Goal: Information Seeking & Learning: Learn about a topic

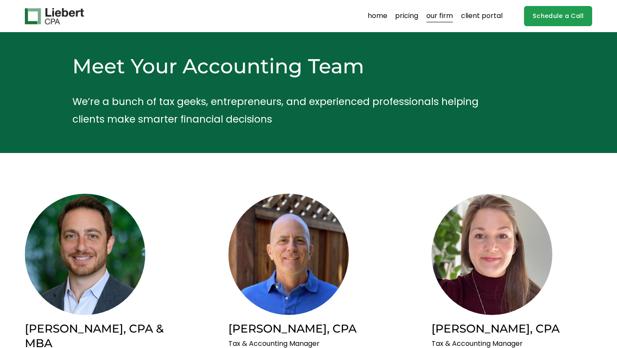
click at [403, 15] on link "pricing" at bounding box center [406, 16] width 23 height 14
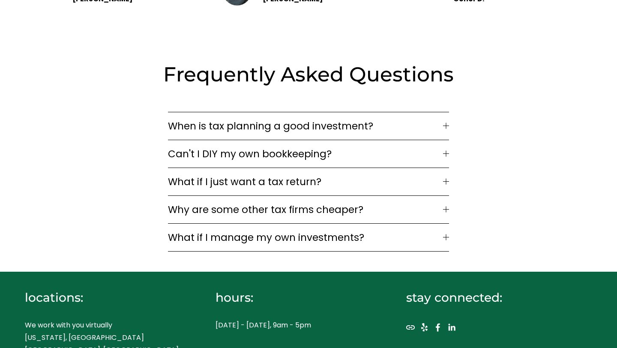
scroll to position [1214, 0]
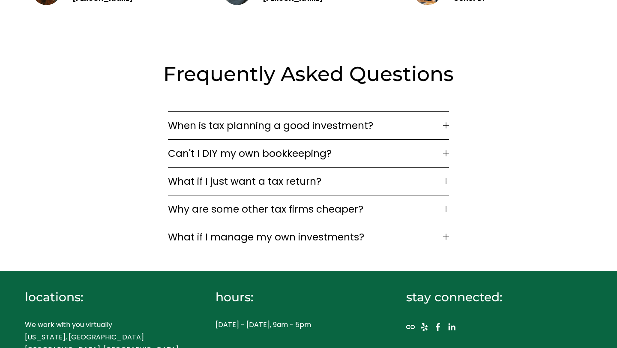
click at [372, 146] on span "Can't I DIY my own bookkeeping?" at bounding box center [306, 153] width 276 height 15
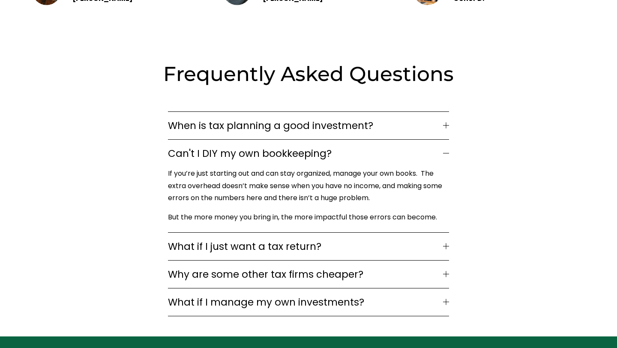
click at [363, 239] on span "What if I just want a tax return?" at bounding box center [306, 246] width 276 height 15
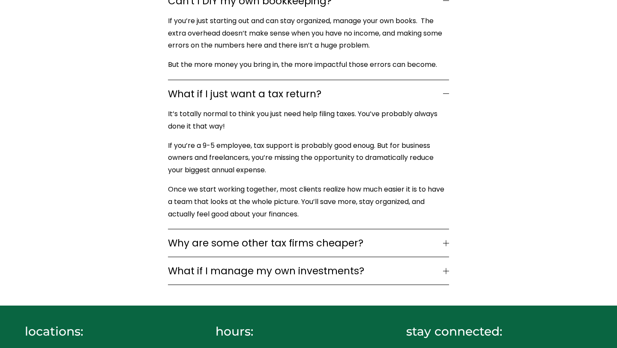
scroll to position [1367, 0]
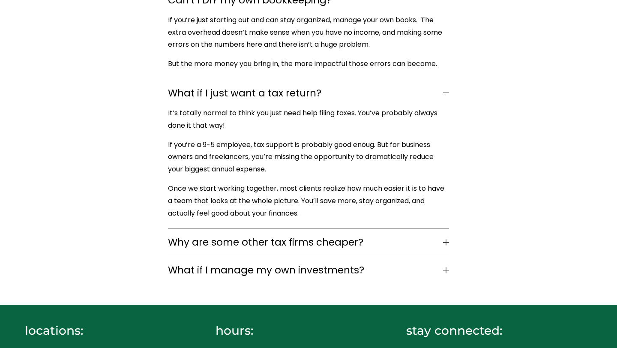
click at [363, 235] on span "Why are some other tax firms cheaper?" at bounding box center [306, 242] width 276 height 15
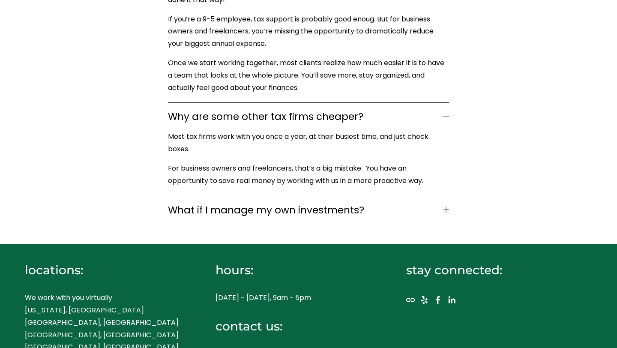
scroll to position [1493, 0]
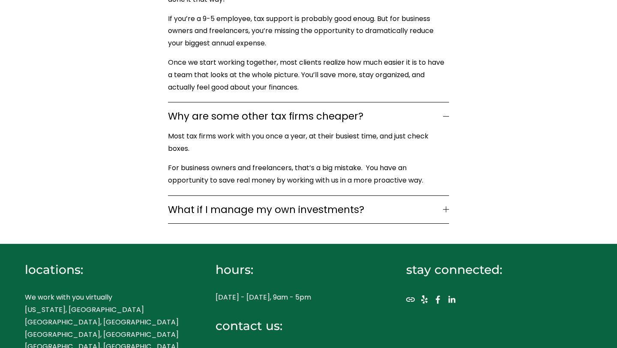
click at [354, 202] on span "What if I manage my own investments?" at bounding box center [306, 209] width 276 height 15
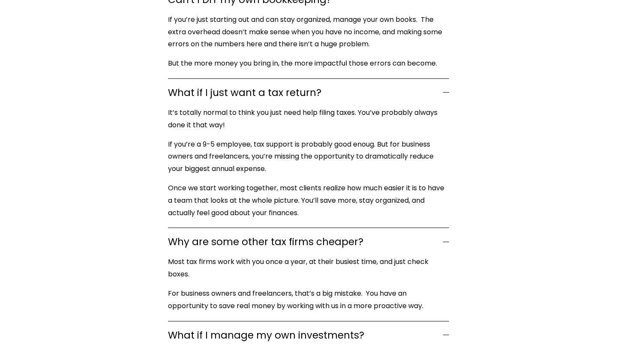
scroll to position [1560, 0]
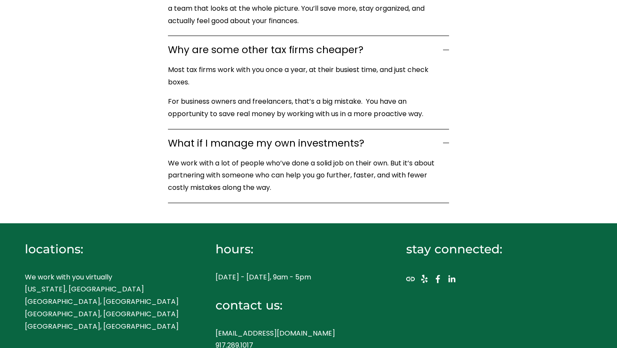
click at [454, 270] on use "LinkedIn" at bounding box center [451, 278] width 17 height 17
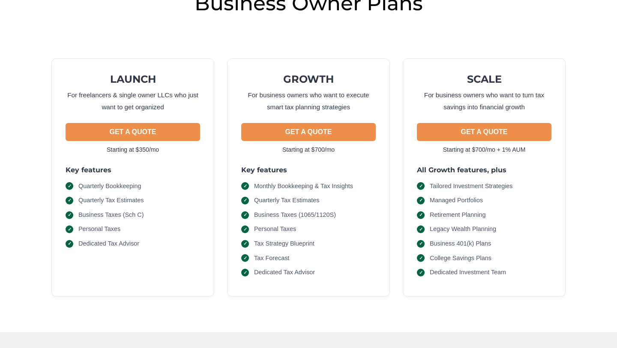
scroll to position [0, 0]
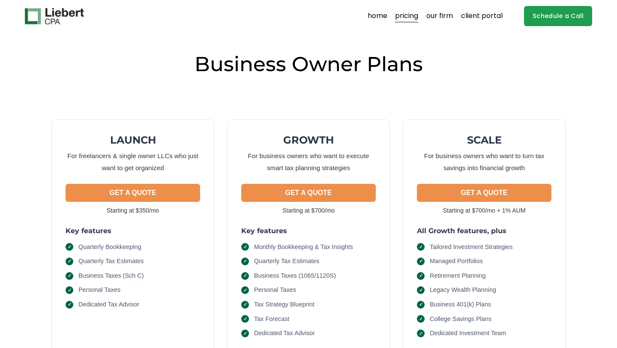
click at [436, 17] on link "our firm" at bounding box center [439, 16] width 27 height 14
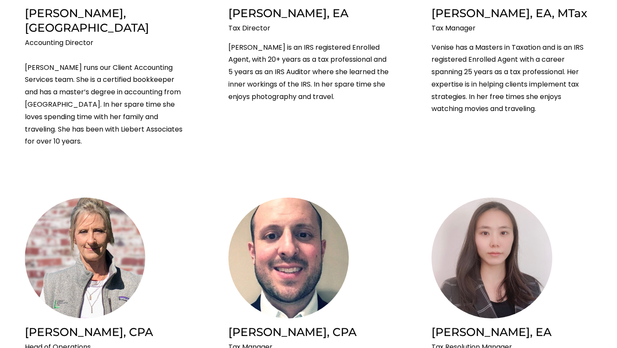
scroll to position [641, 0]
